Goal: Book appointment/travel/reservation

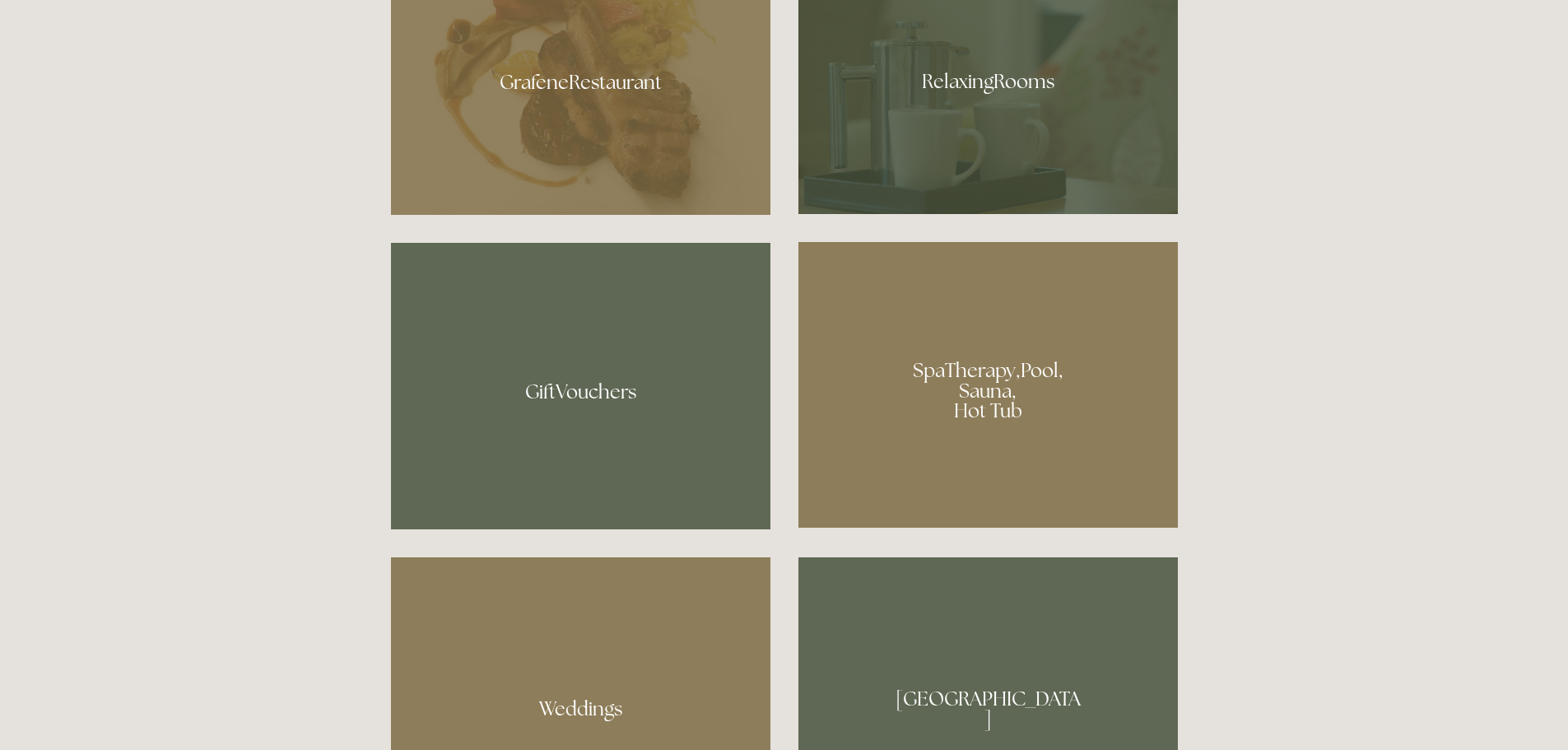
scroll to position [1235, 0]
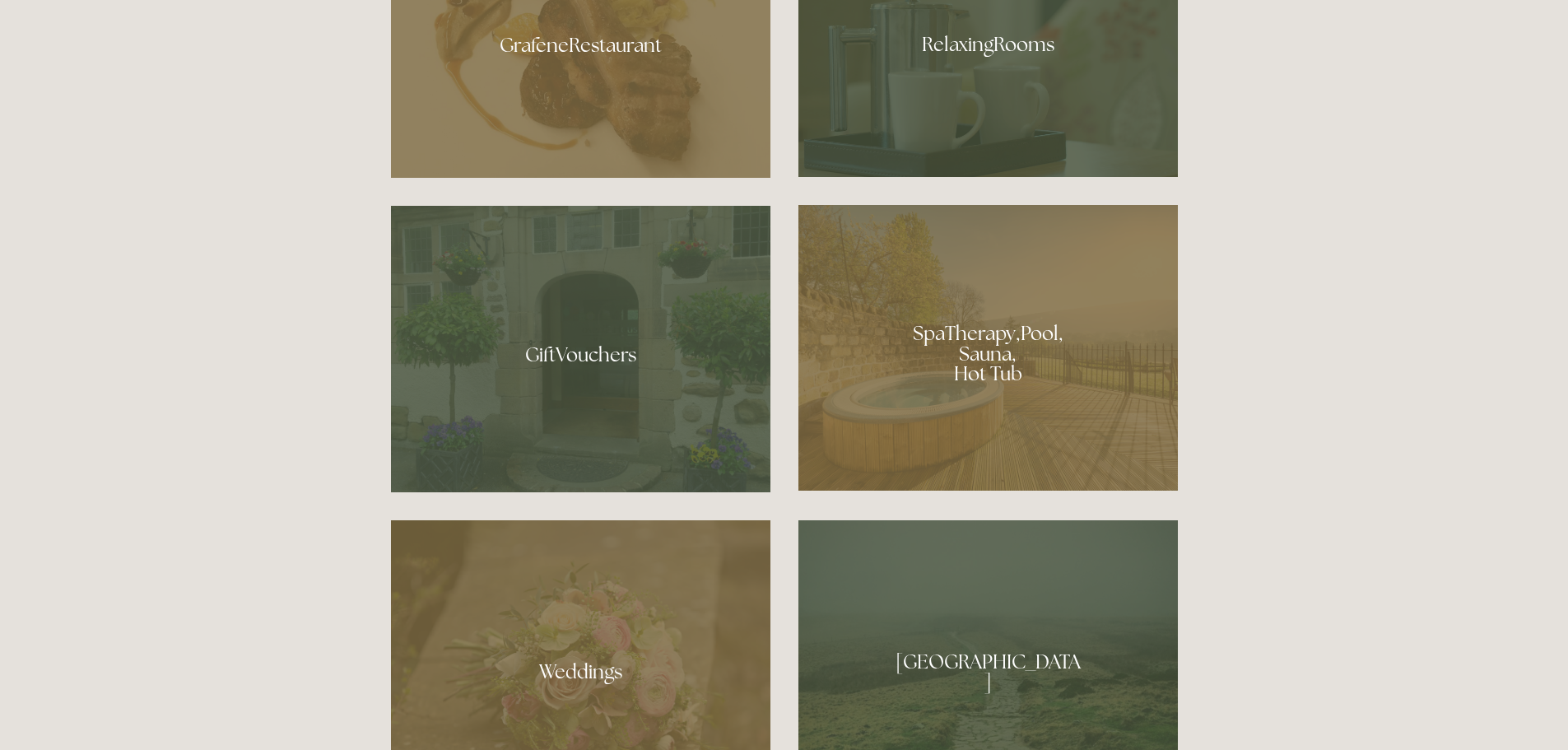
click at [984, 364] on div at bounding box center [987, 348] width 379 height 286
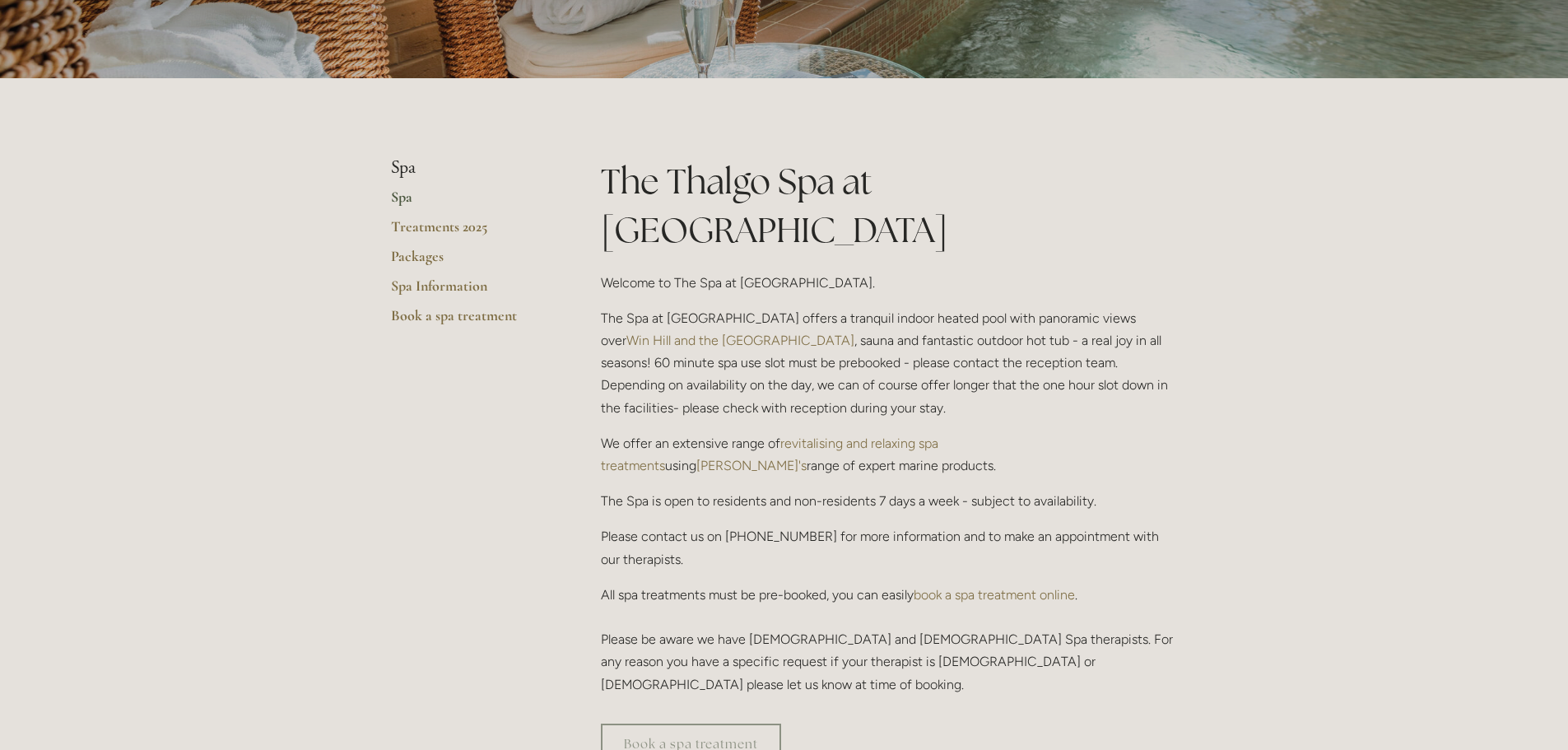
scroll to position [247, 0]
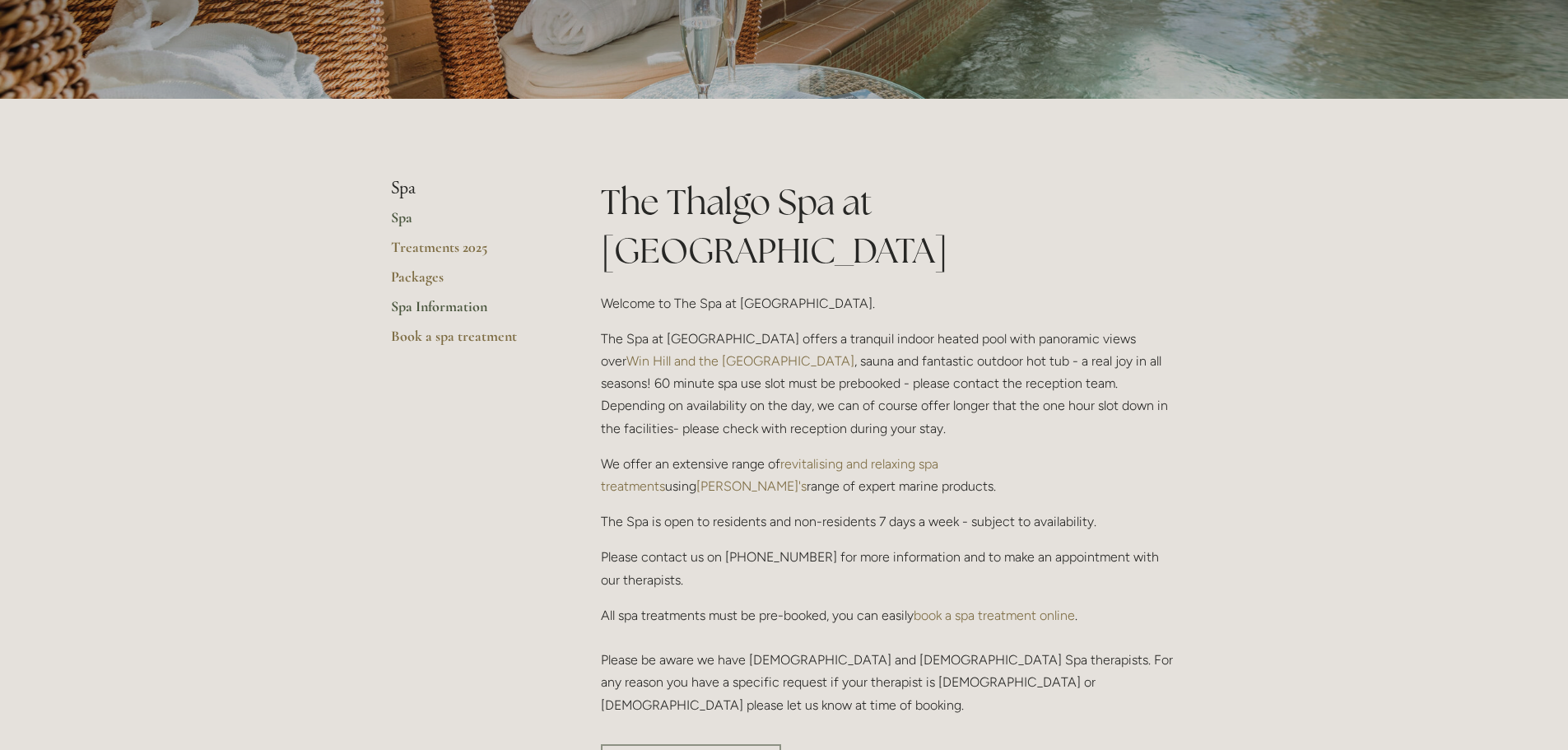
click at [431, 305] on link "Spa Information" at bounding box center [469, 311] width 157 height 30
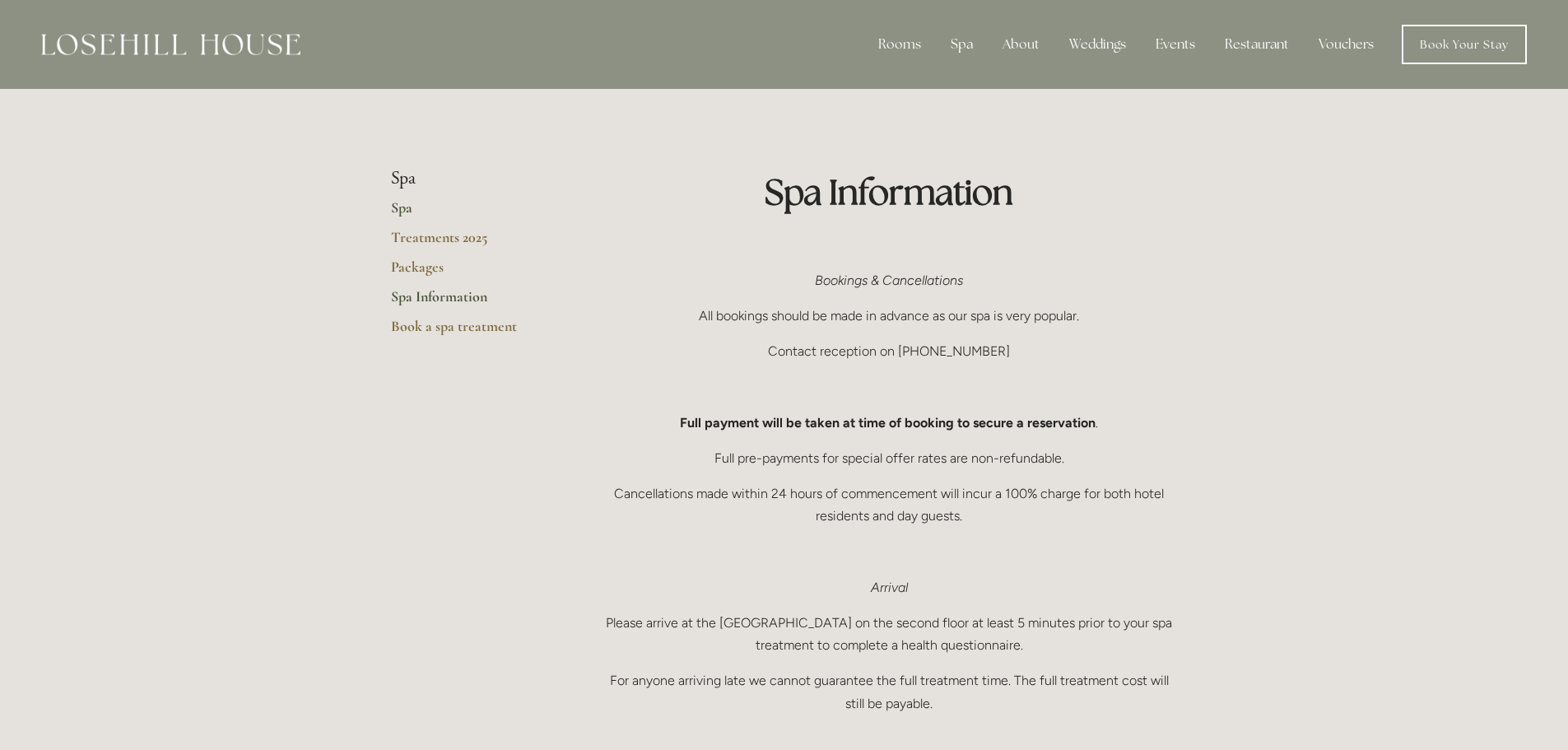
click at [401, 210] on link "Spa" at bounding box center [469, 213] width 157 height 30
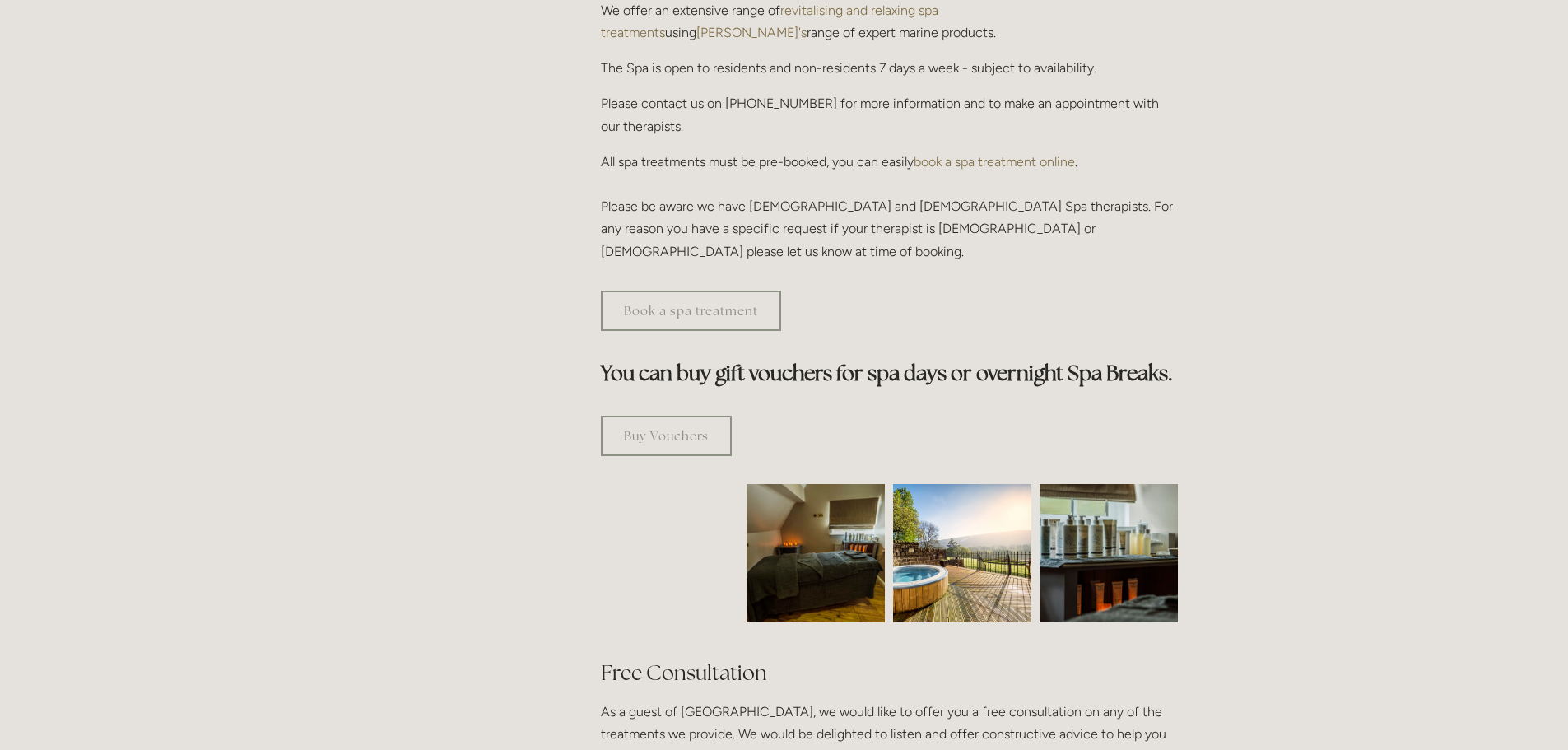
scroll to position [494, 0]
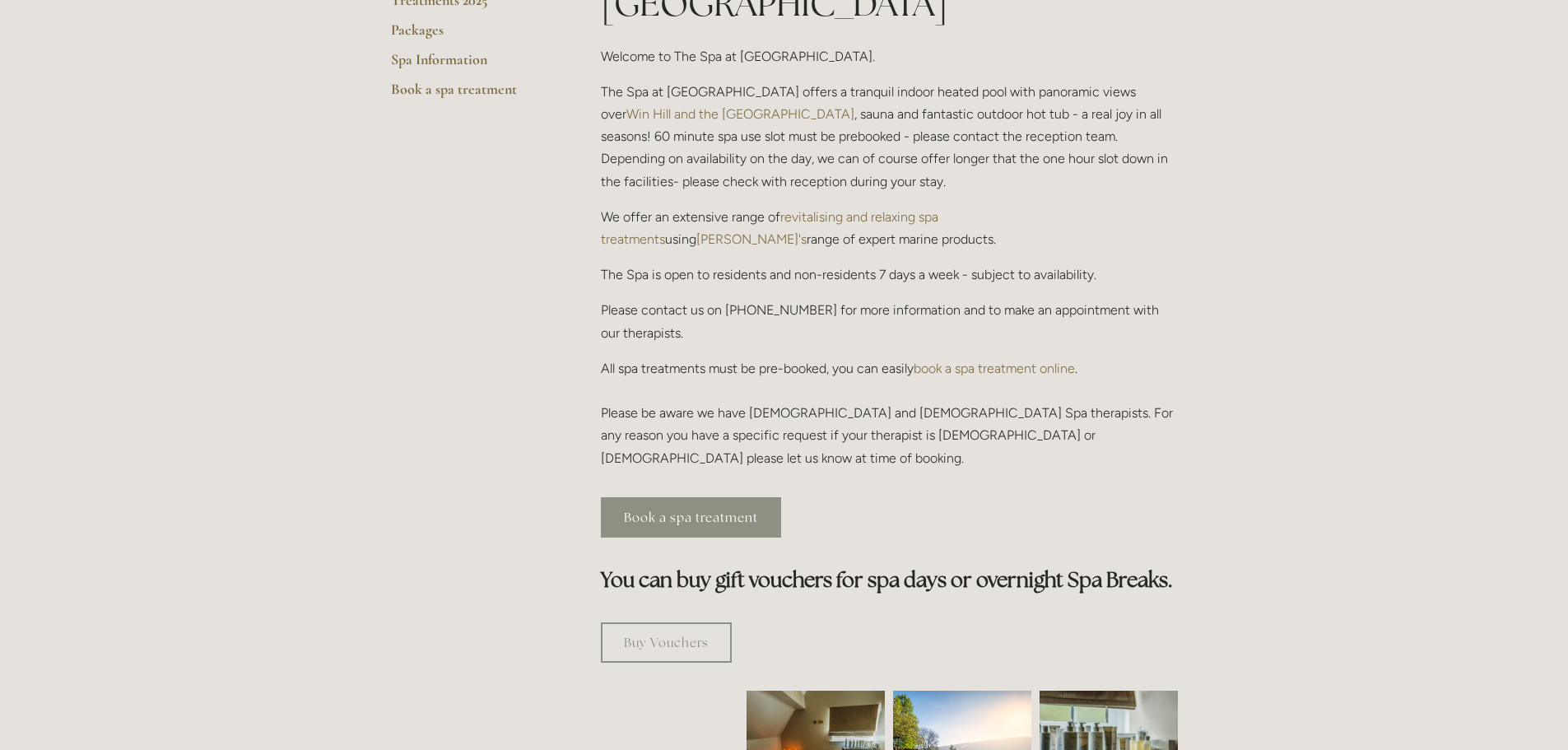
click at [747, 497] on link "Book a spa treatment" at bounding box center [690, 518] width 181 height 41
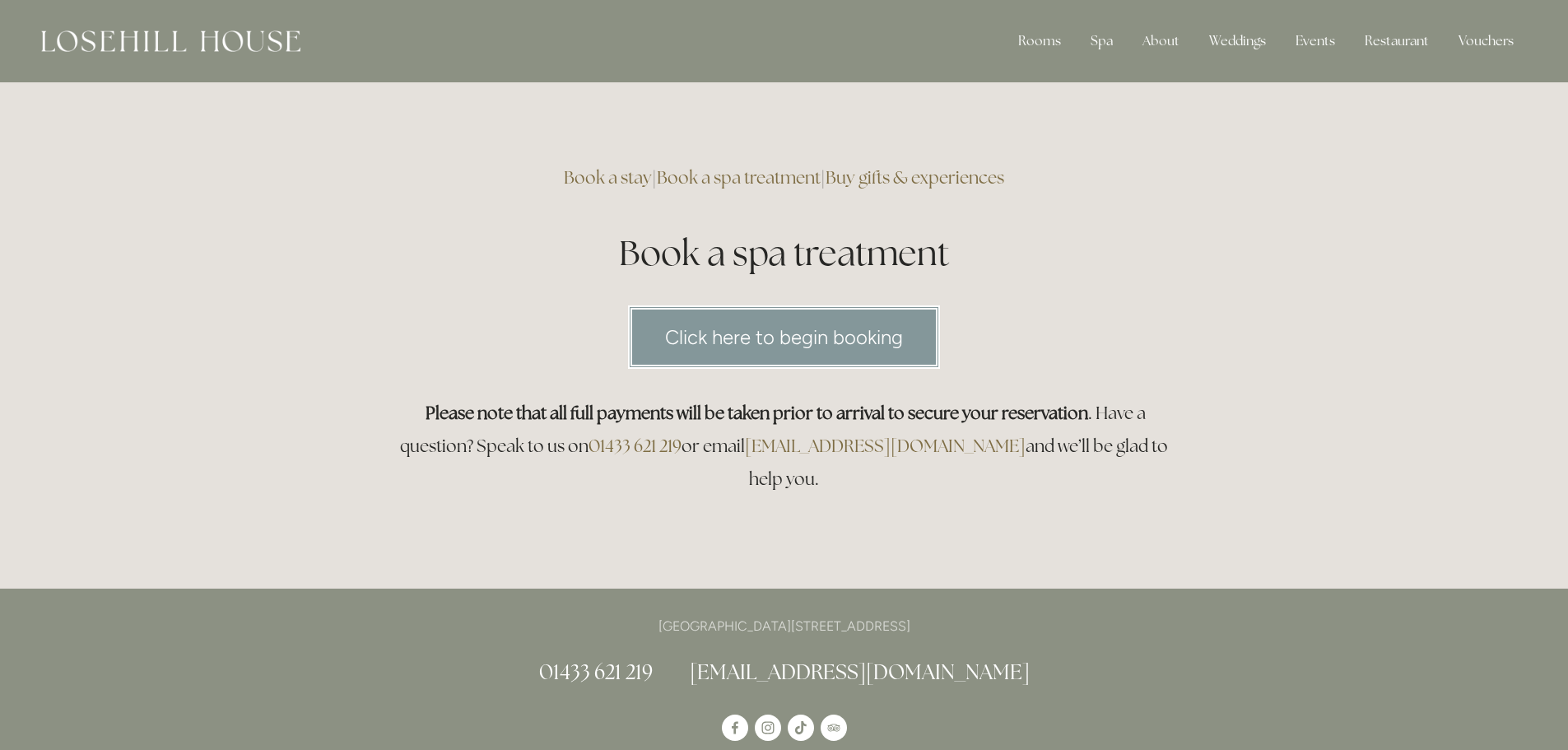
click at [877, 341] on link "Click here to begin booking" at bounding box center [784, 337] width 312 height 64
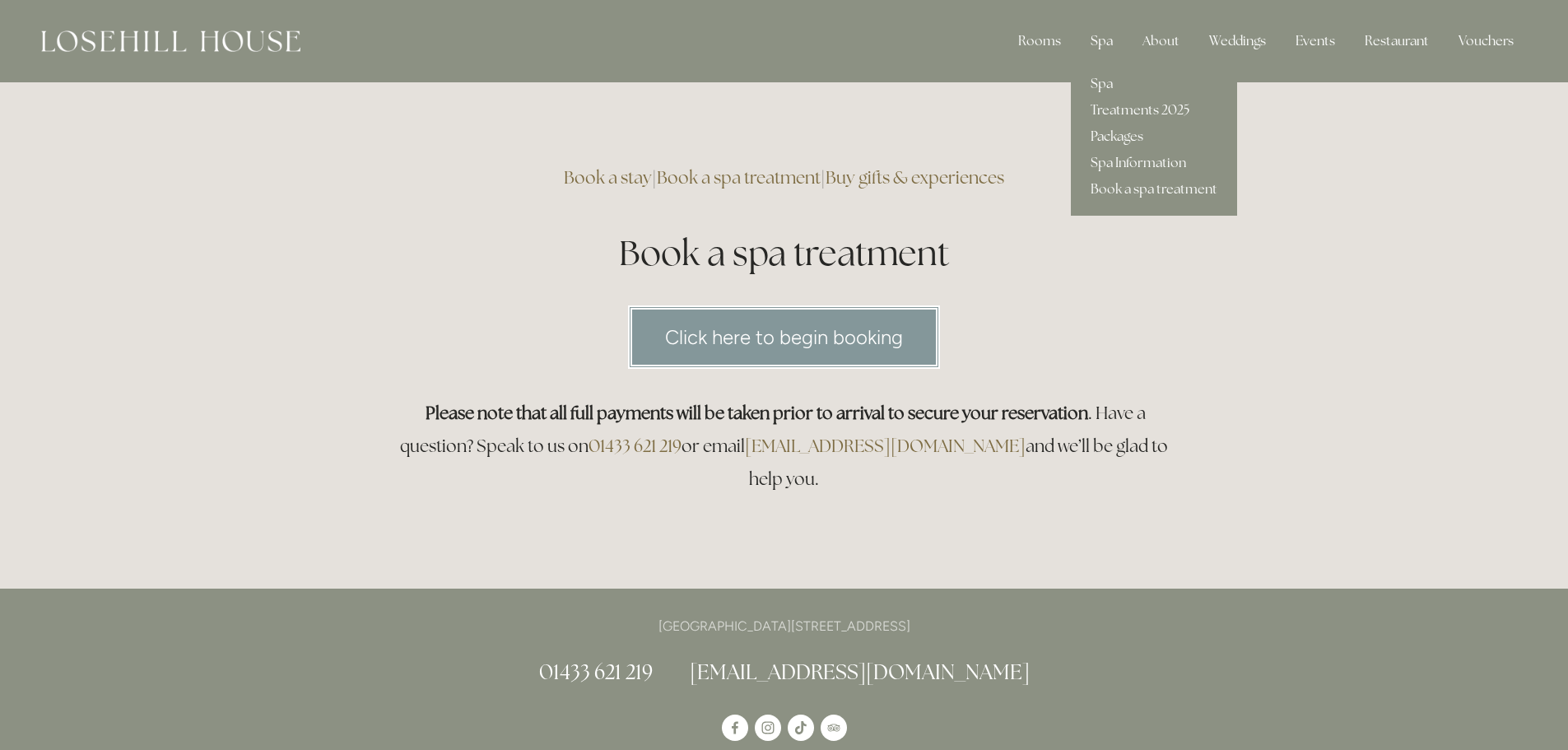
click at [1109, 39] on div "Spa" at bounding box center [1101, 41] width 48 height 33
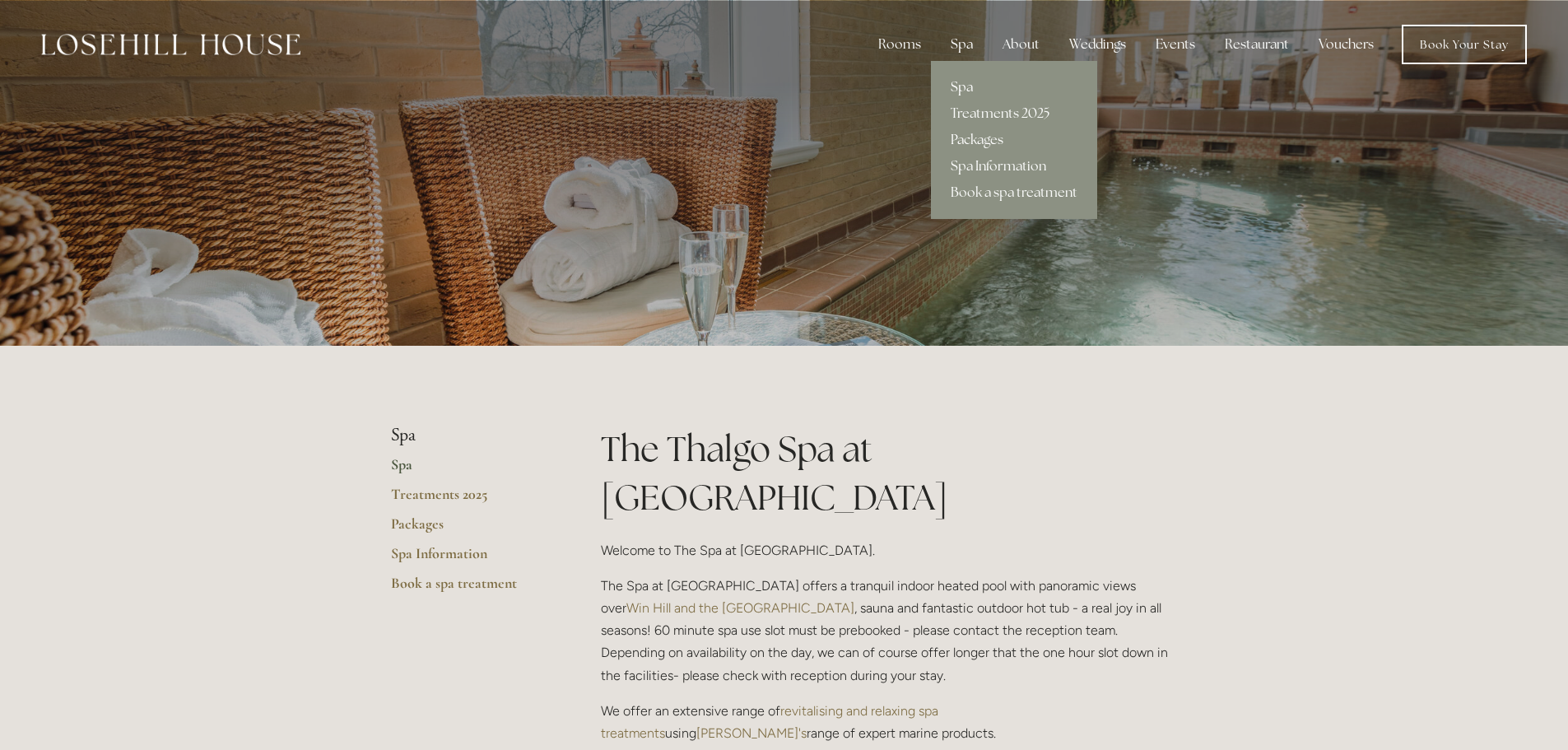
click at [981, 137] on link "Packages" at bounding box center [1014, 139] width 166 height 26
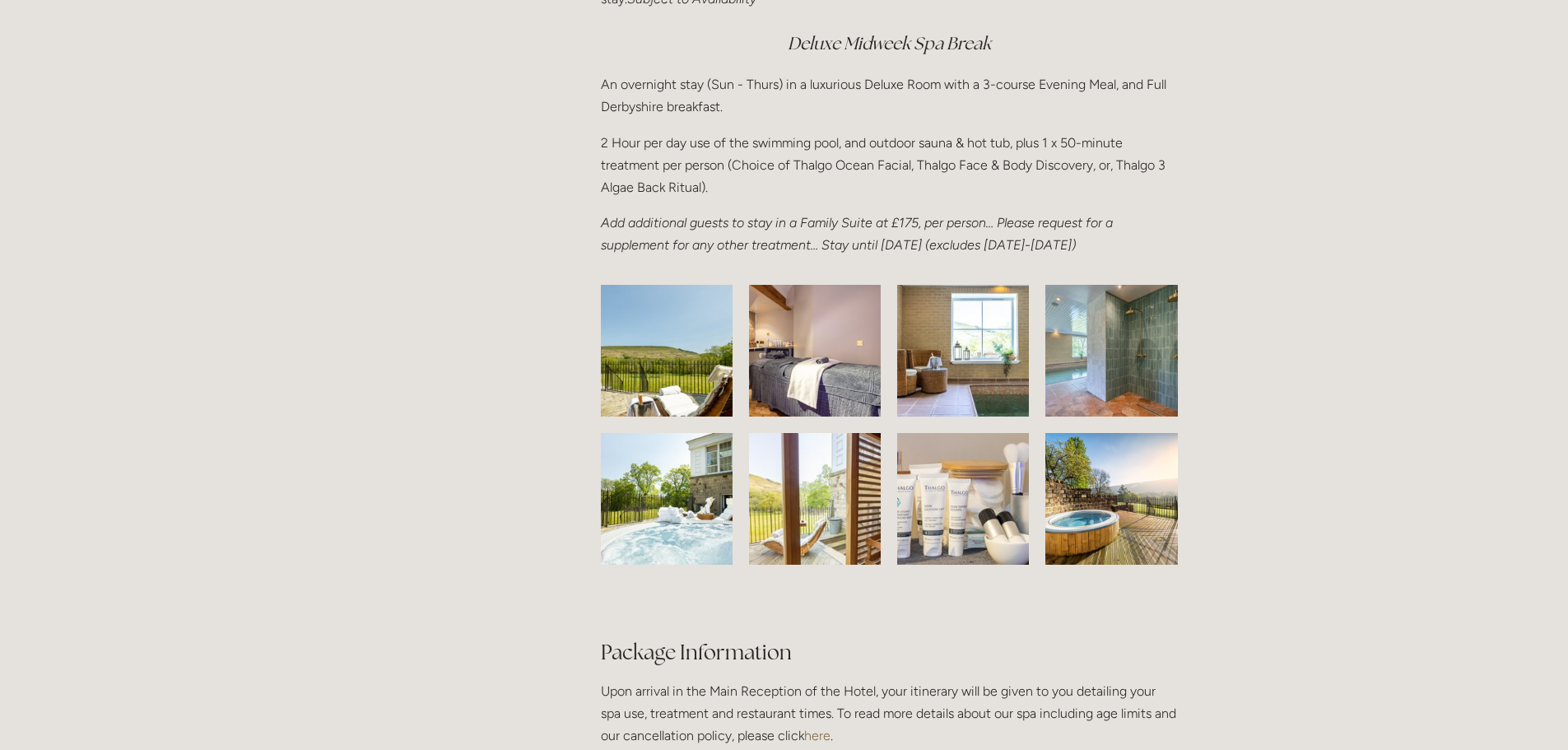
scroll to position [2471, 0]
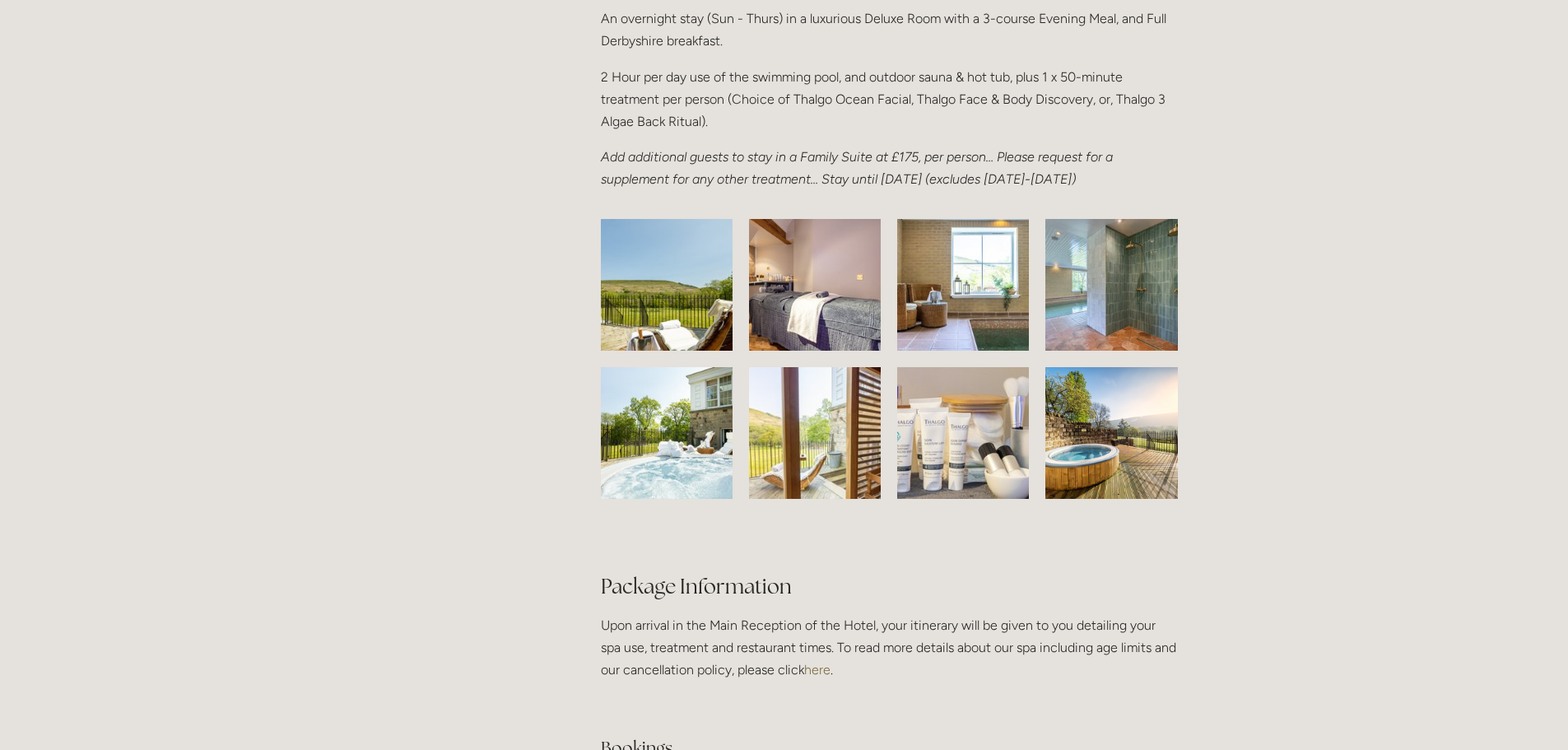
click at [674, 331] on img at bounding box center [667, 284] width 208 height 132
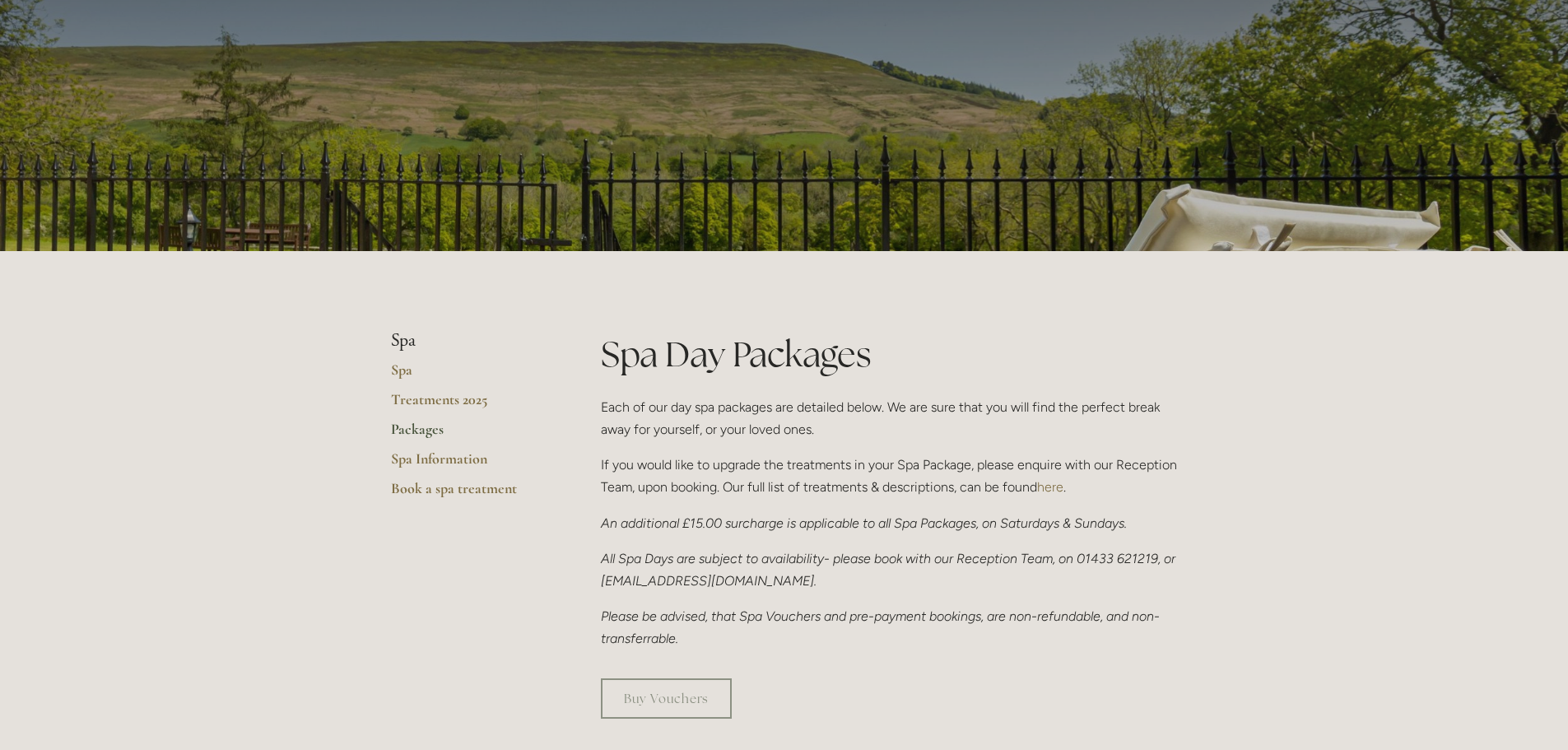
scroll to position [0, 0]
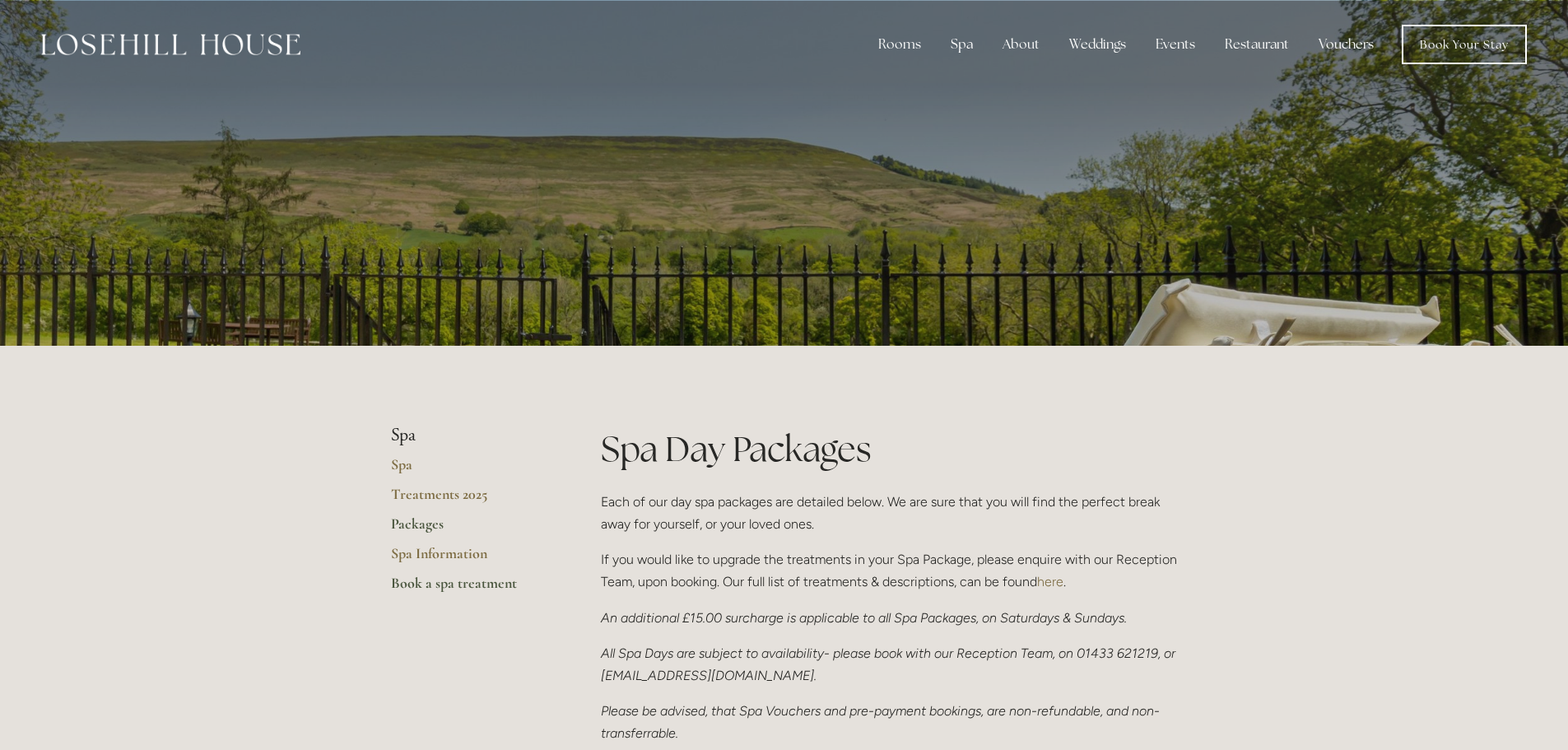
click at [426, 582] on link "Book a spa treatment" at bounding box center [469, 588] width 157 height 30
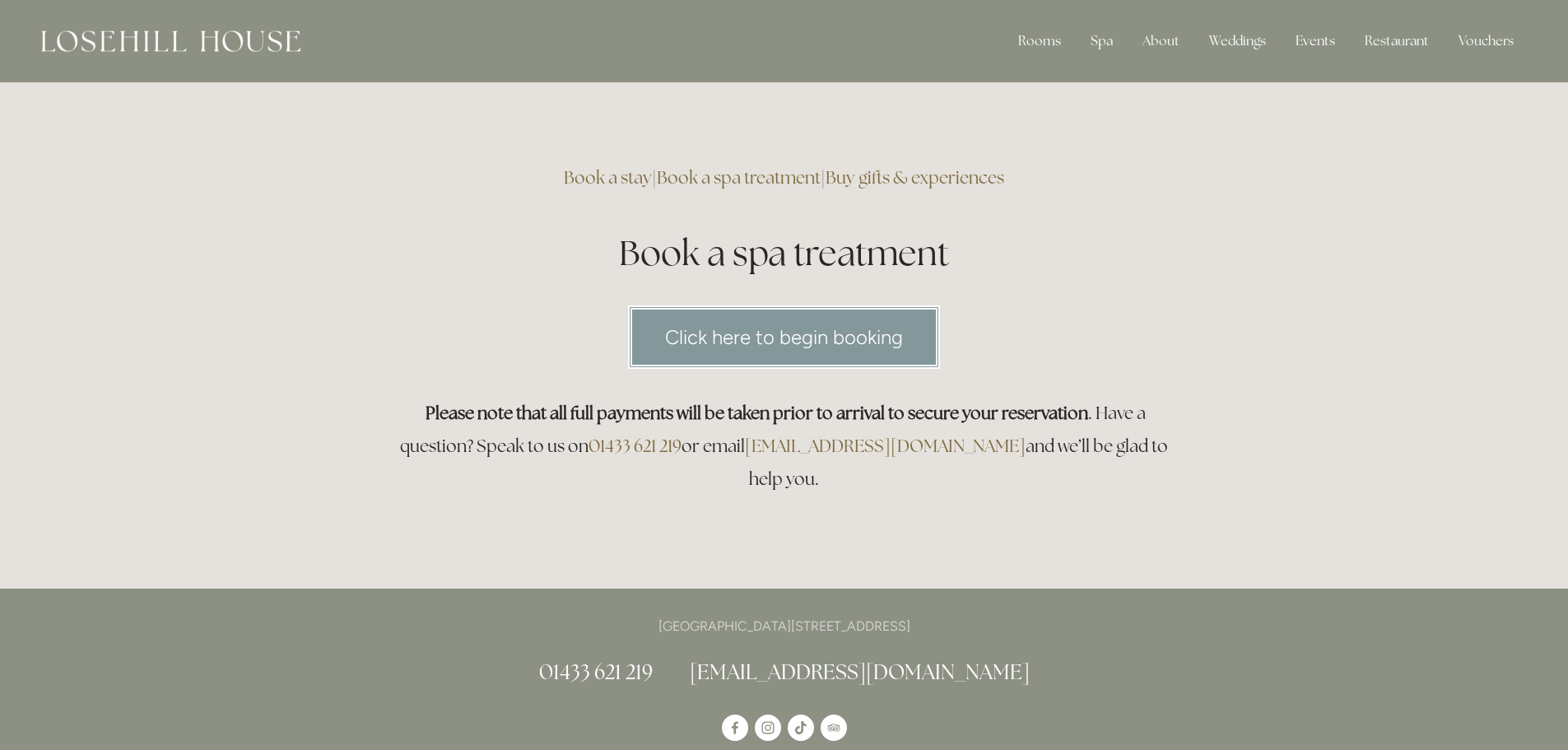
click at [869, 334] on link "Click here to begin booking" at bounding box center [784, 337] width 312 height 64
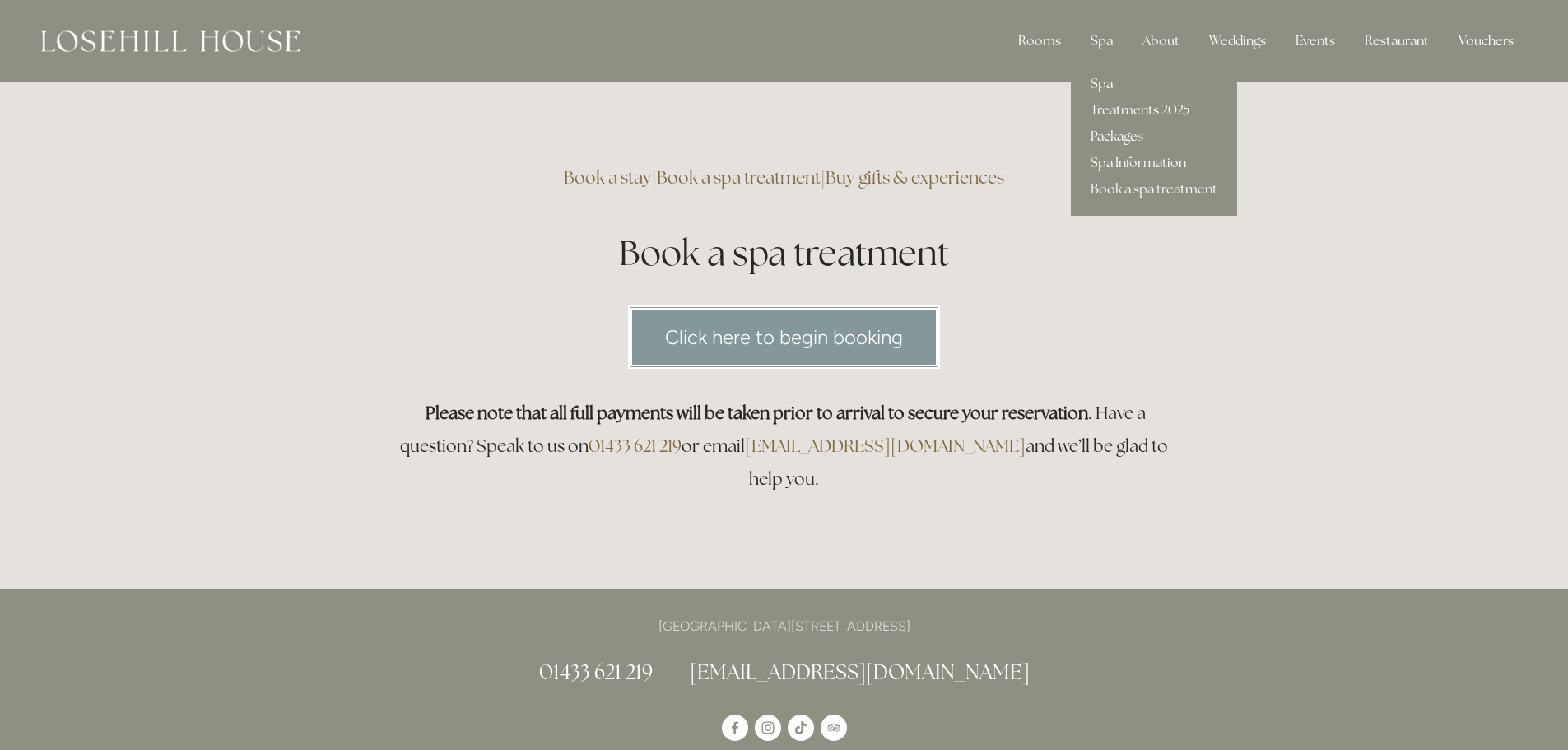
click at [1118, 136] on link "Packages" at bounding box center [1154, 137] width 166 height 26
